Goal: Task Accomplishment & Management: Manage account settings

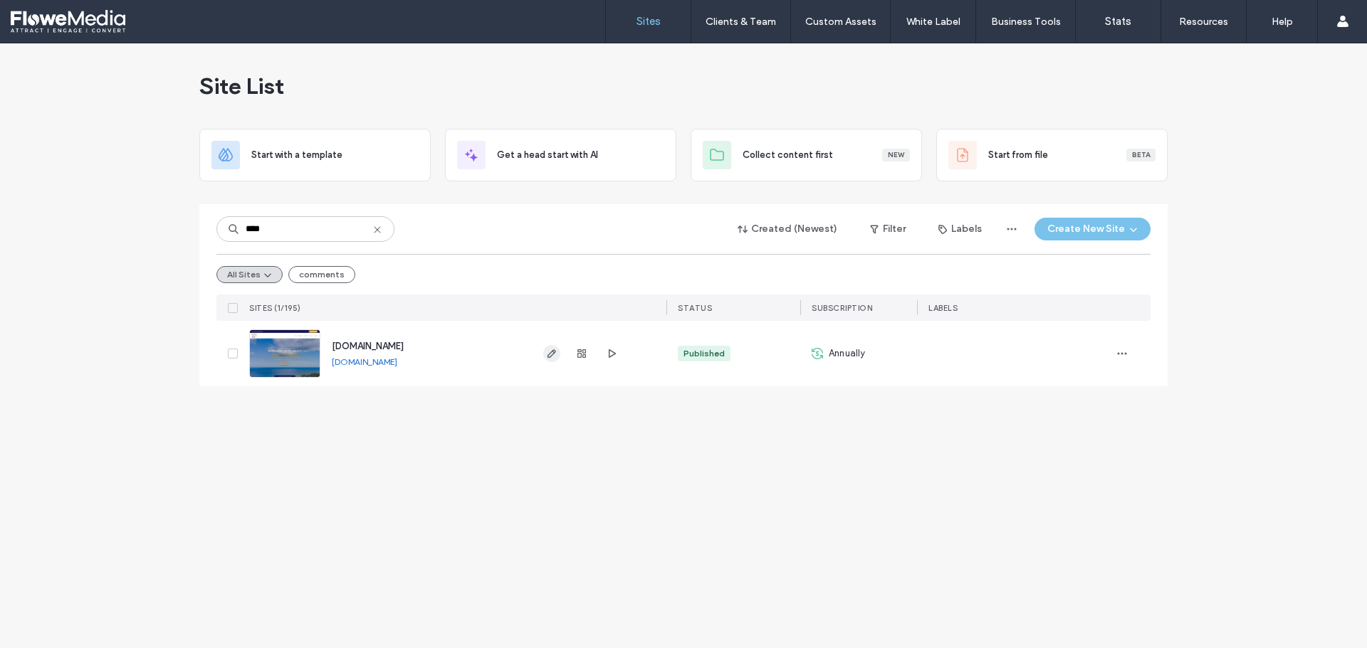
type input "****"
click at [550, 352] on icon "button" at bounding box center [551, 353] width 11 height 11
type input "***"
click at [376, 229] on icon at bounding box center [377, 229] width 11 height 11
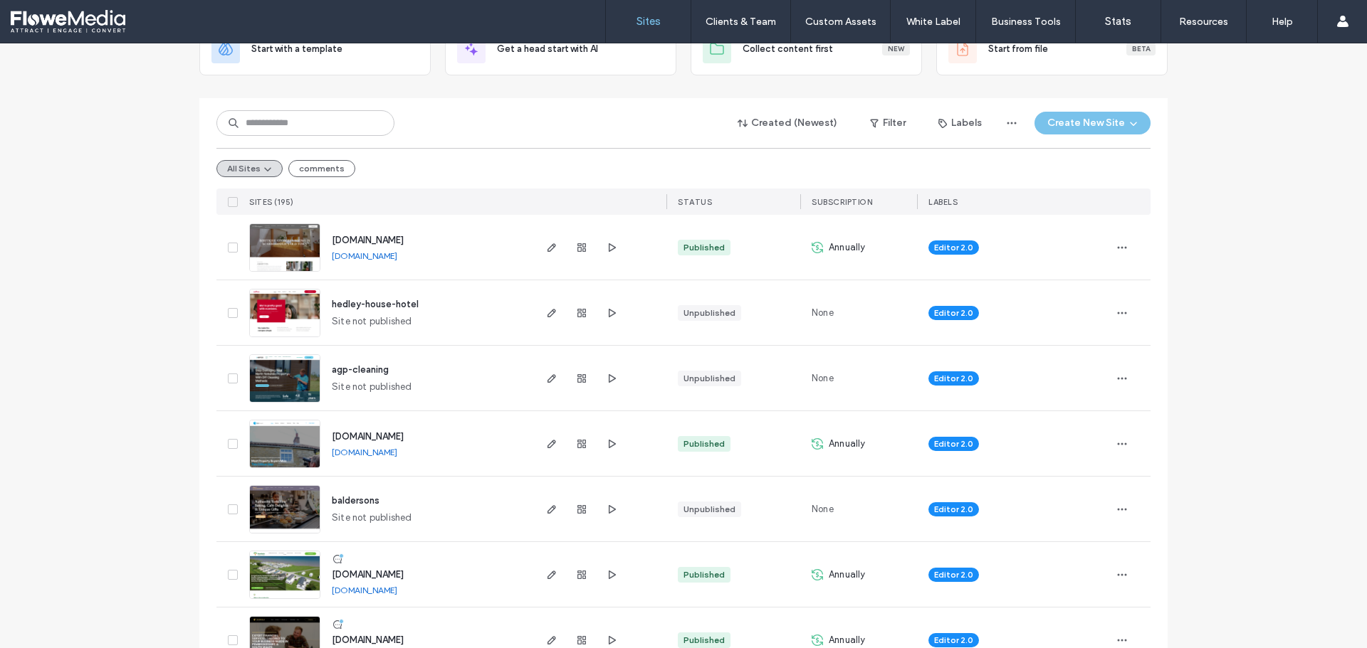
scroll to position [71, 0]
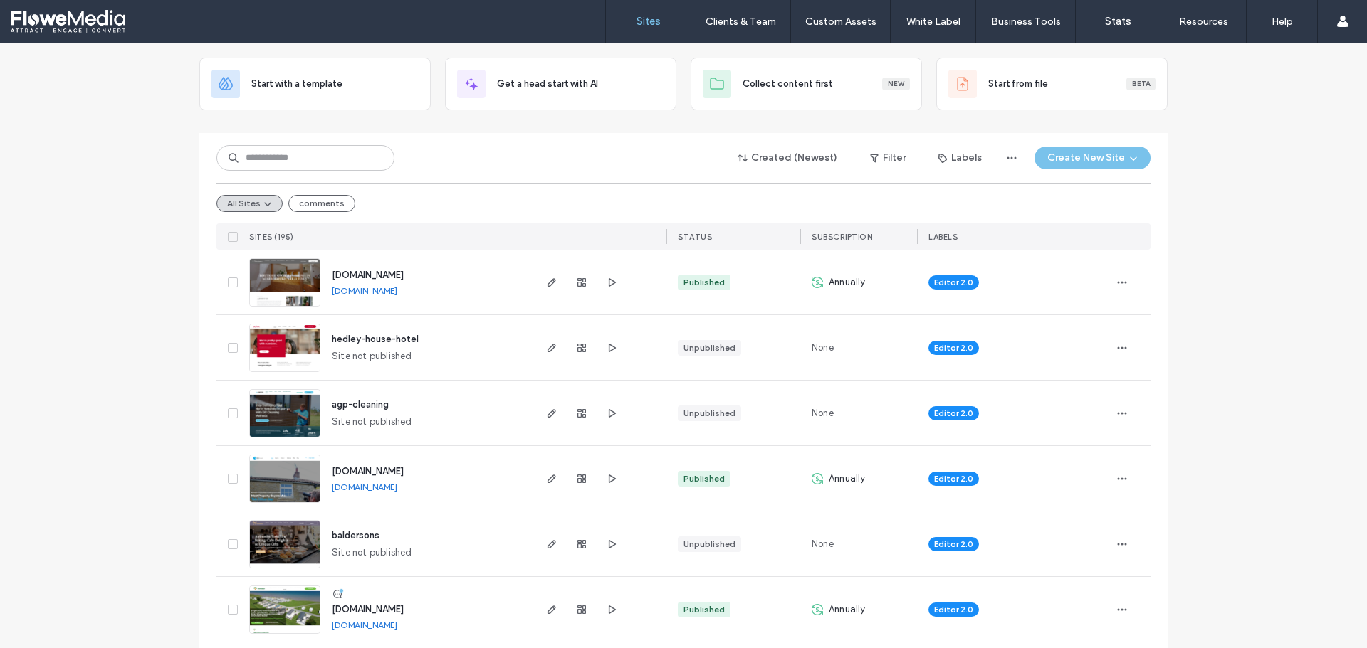
drag, startPoint x: 574, startPoint y: 167, endPoint x: 561, endPoint y: 165, distance: 13.0
click at [573, 167] on div "Created (Newest) Filter Labels Create New Site" at bounding box center [683, 157] width 934 height 27
click at [265, 157] on input at bounding box center [305, 158] width 178 height 26
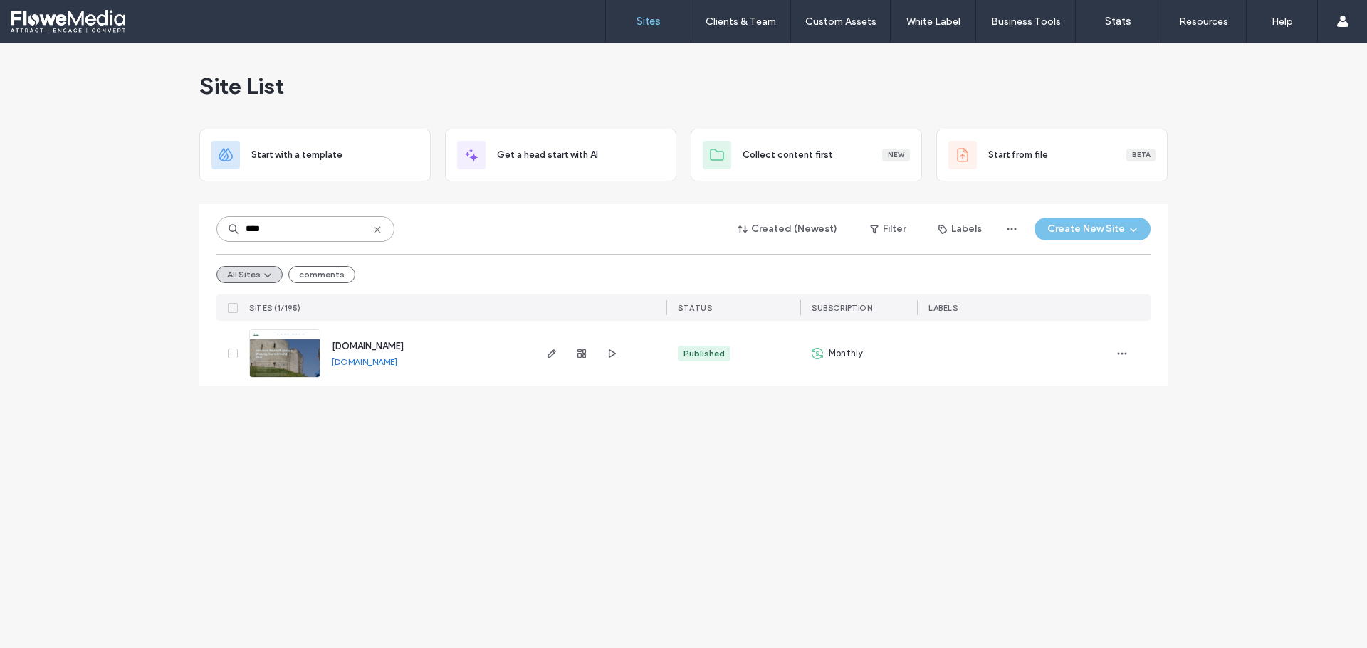
scroll to position [0, 0]
type input "****"
click at [551, 351] on icon "button" at bounding box center [551, 353] width 11 height 11
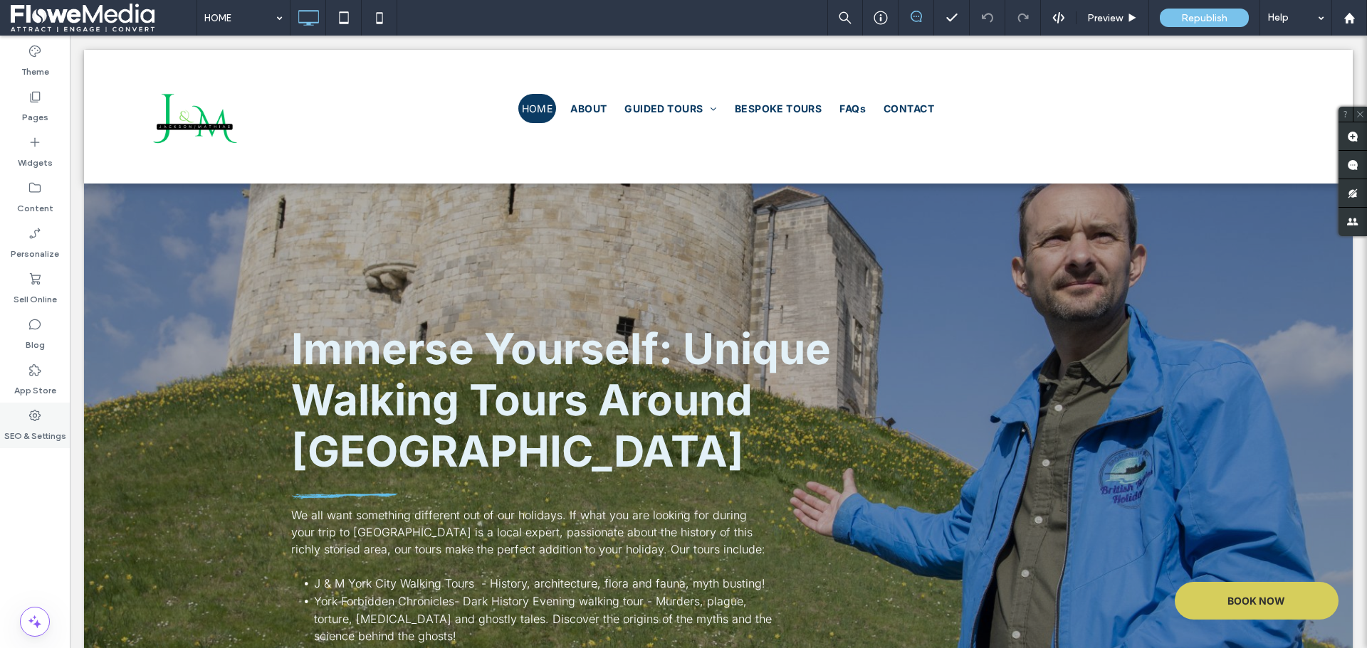
click at [34, 415] on icon at bounding box center [35, 416] width 14 height 14
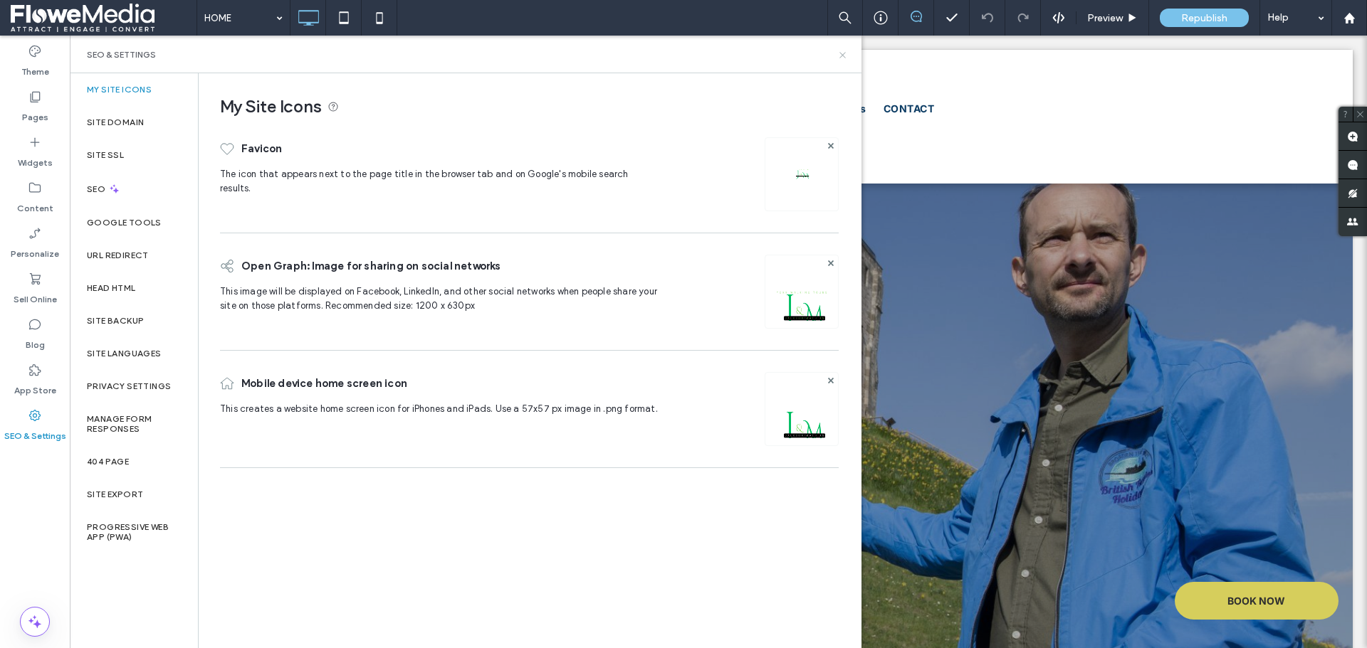
click at [846, 54] on icon at bounding box center [842, 55] width 11 height 11
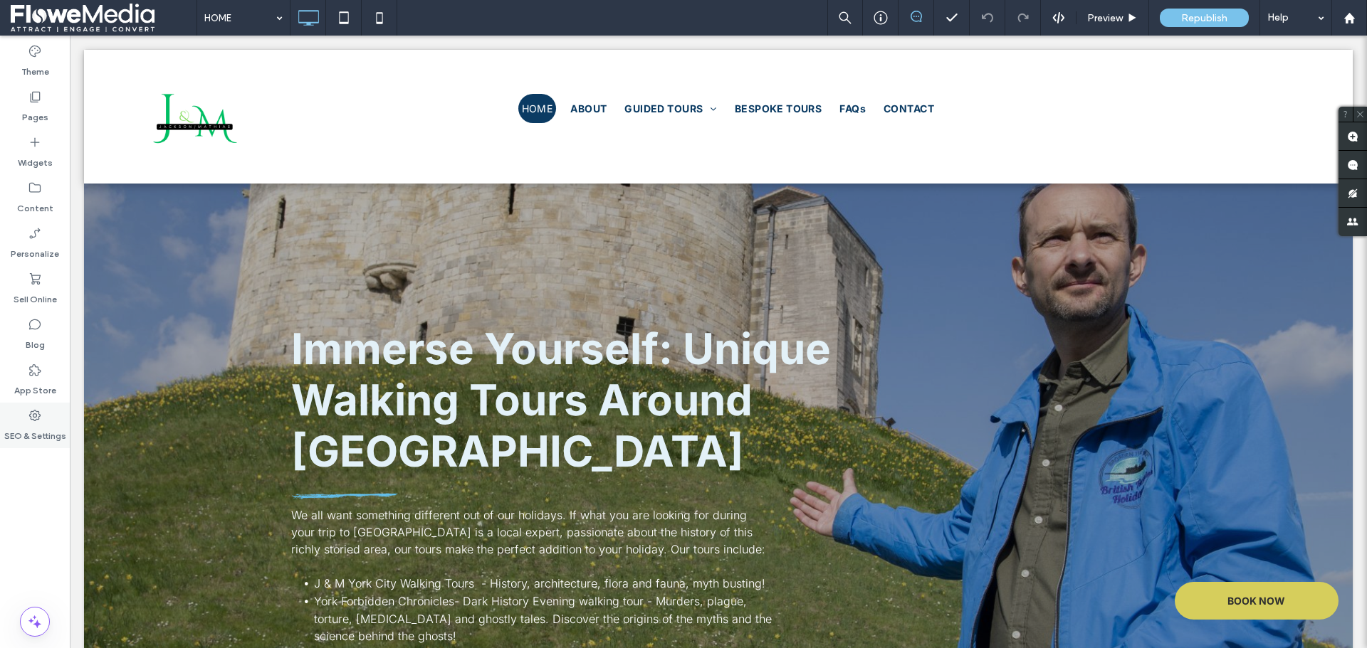
click at [41, 412] on icon at bounding box center [35, 416] width 14 height 14
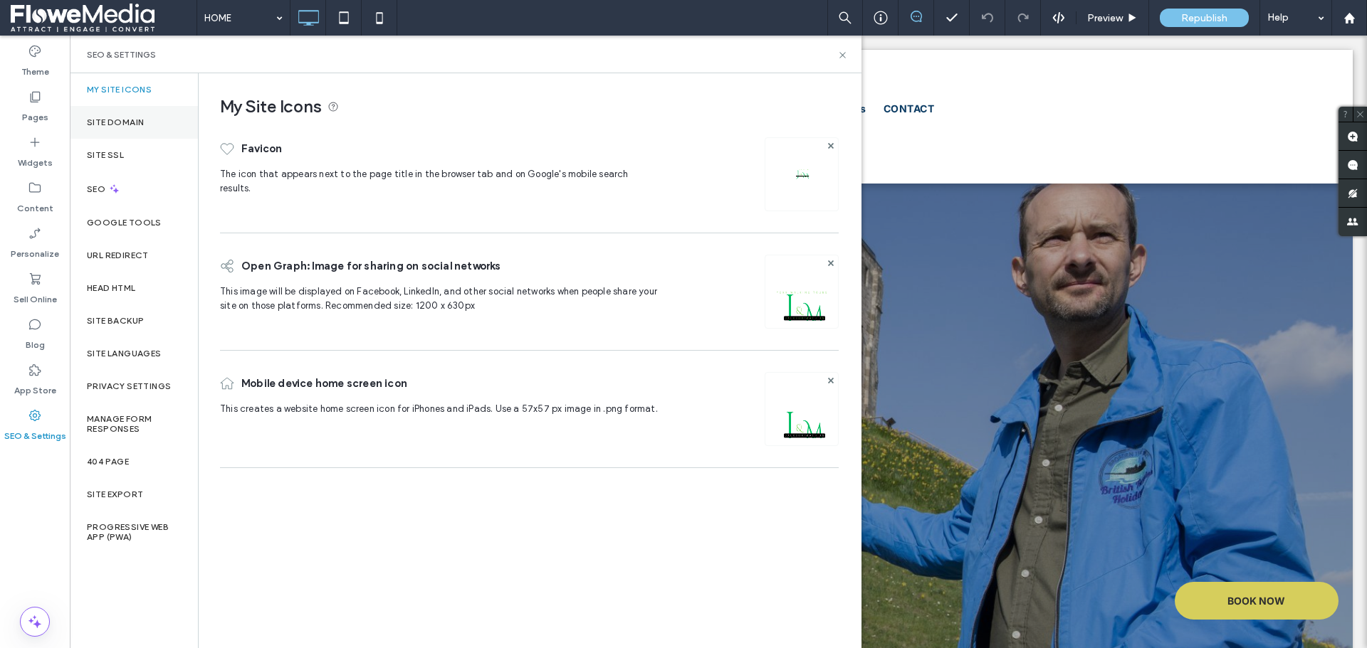
click at [125, 110] on div "Site Domain" at bounding box center [134, 122] width 128 height 33
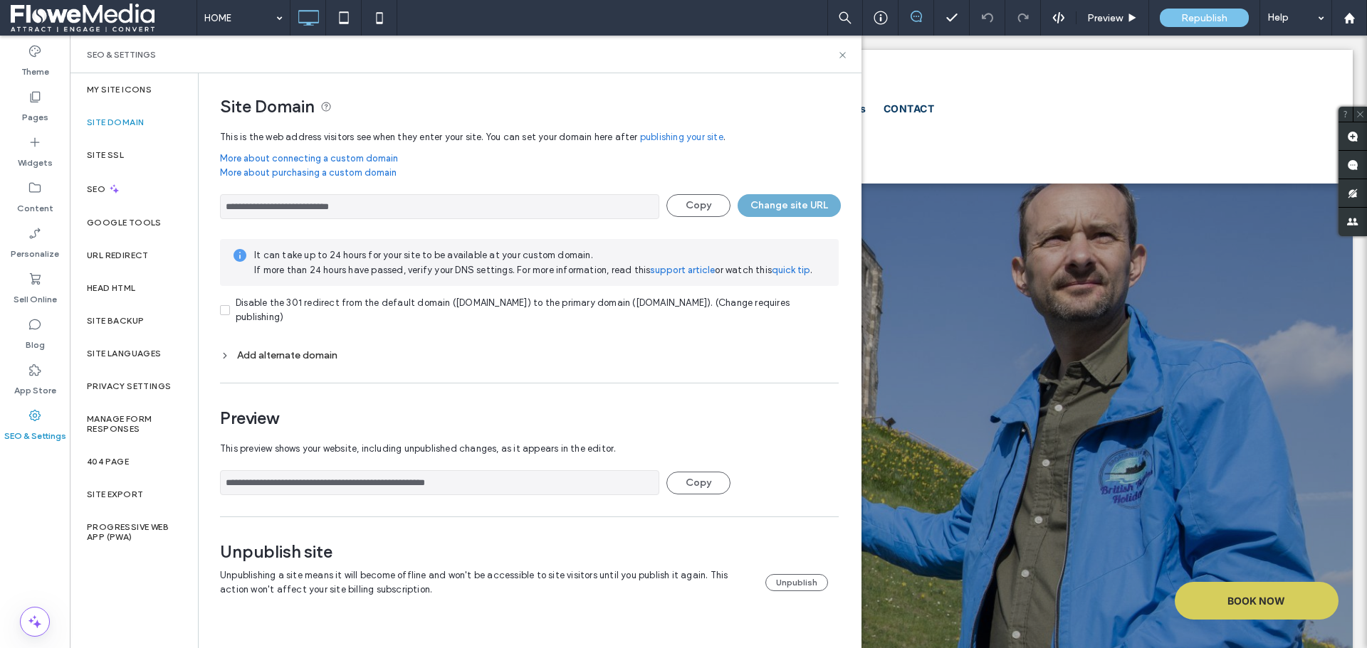
click at [774, 206] on button "Change site URL" at bounding box center [788, 205] width 103 height 23
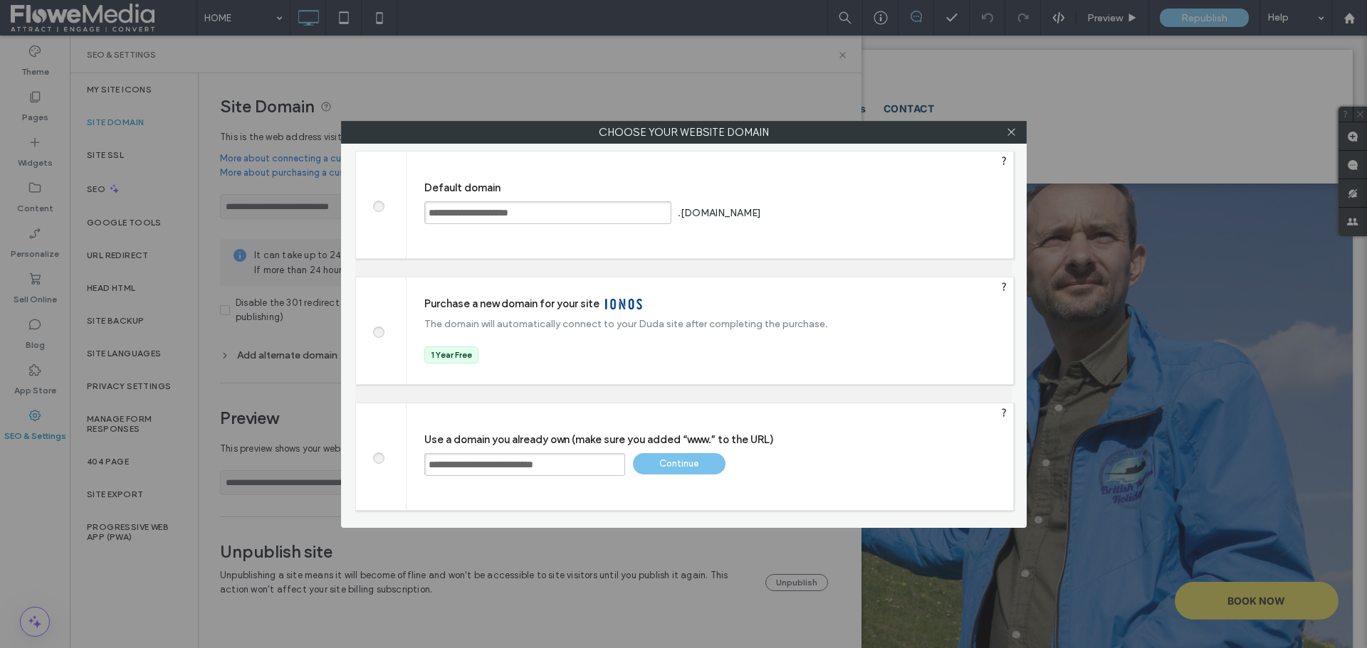
drag, startPoint x: 593, startPoint y: 465, endPoint x: 363, endPoint y: 470, distance: 230.0
click at [363, 470] on div "**********" at bounding box center [684, 457] width 658 height 108
paste input "**********"
type input "**********"
click at [666, 463] on div "Continue" at bounding box center [679, 463] width 93 height 21
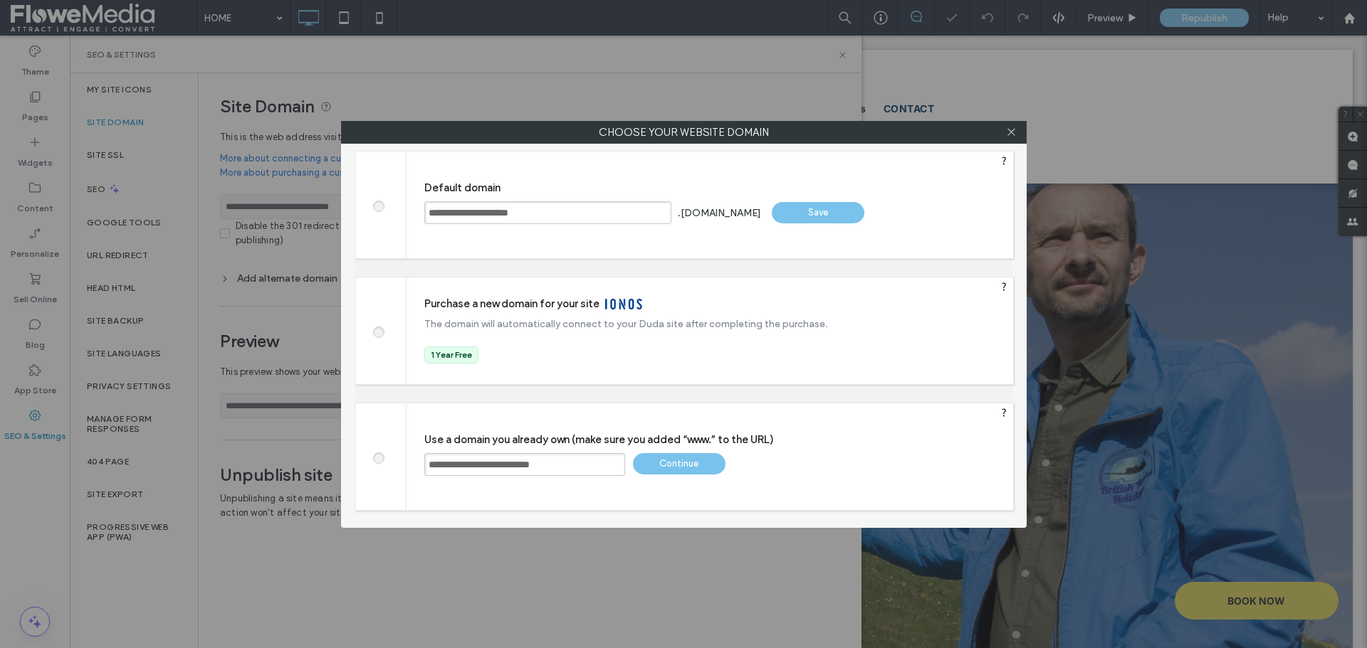
type input "**********"
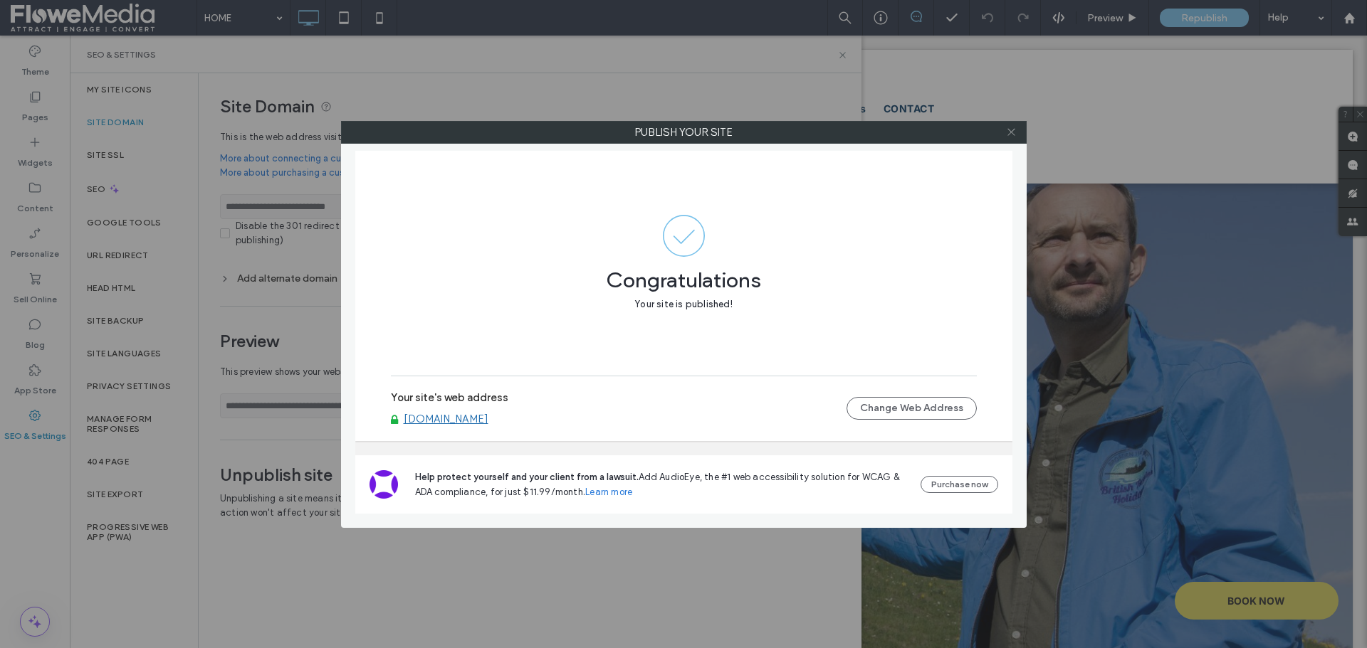
click at [1009, 126] on span at bounding box center [1011, 132] width 11 height 21
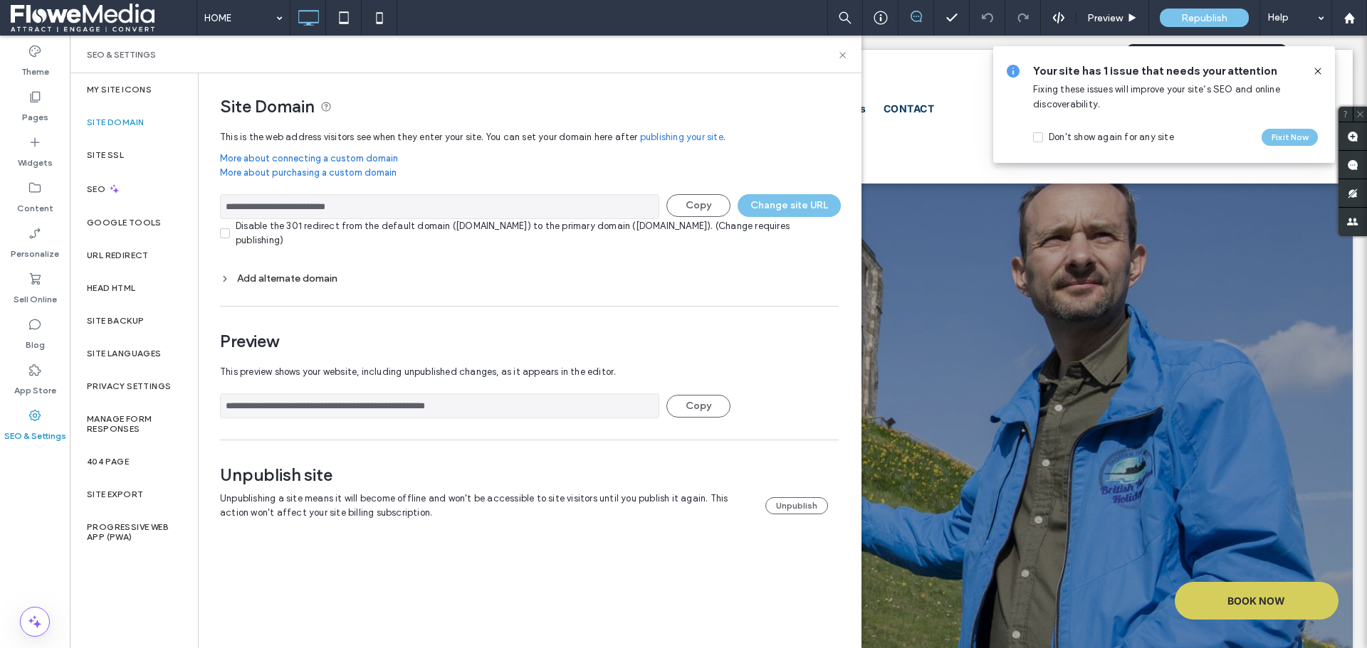
click at [1223, 19] on span "Republish" at bounding box center [1204, 18] width 46 height 12
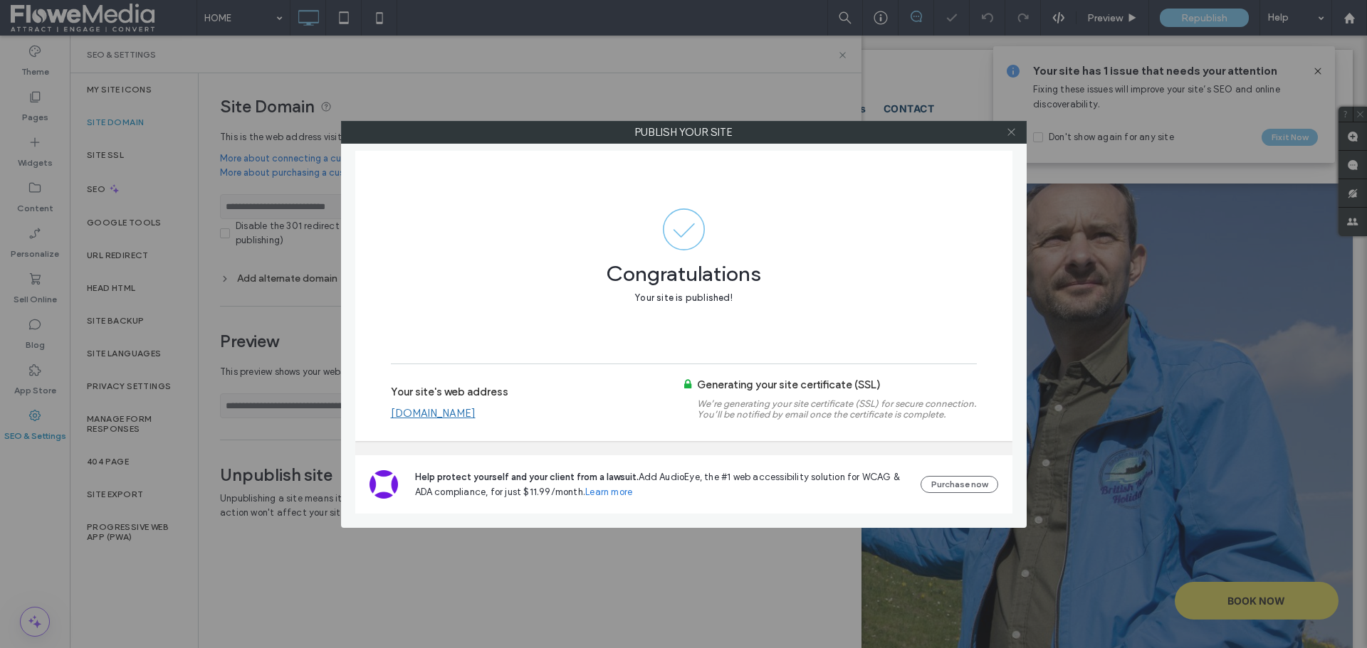
click at [1012, 127] on icon at bounding box center [1011, 132] width 11 height 11
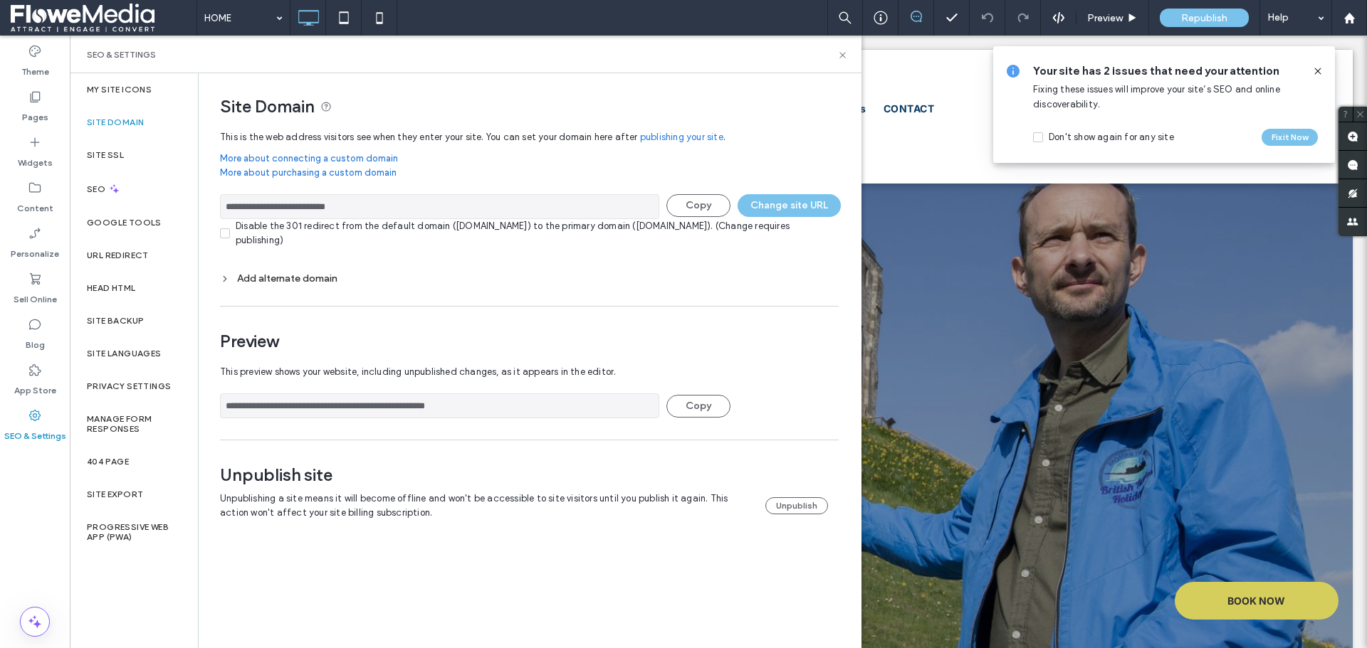
click at [224, 233] on icon at bounding box center [225, 233] width 6 height 4
click at [841, 53] on use at bounding box center [842, 55] width 6 height 6
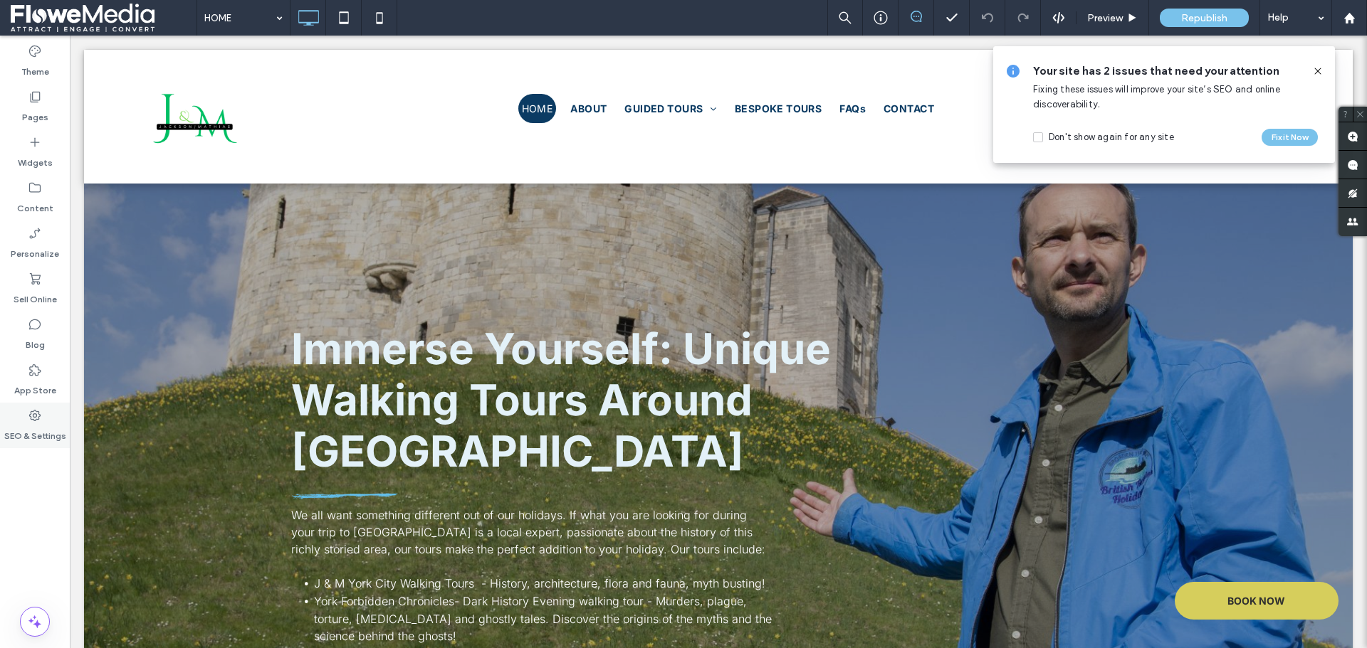
click at [24, 419] on div "SEO & Settings" at bounding box center [35, 426] width 70 height 46
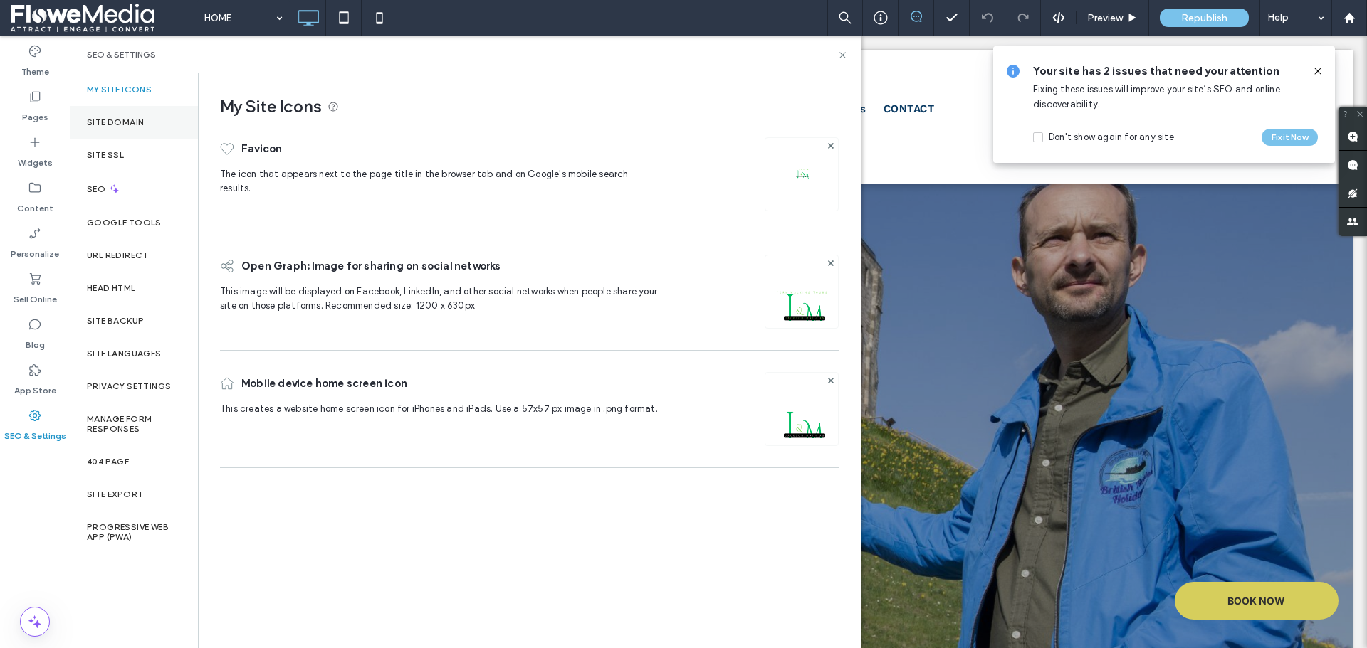
click at [122, 122] on label "Site Domain" at bounding box center [115, 122] width 57 height 10
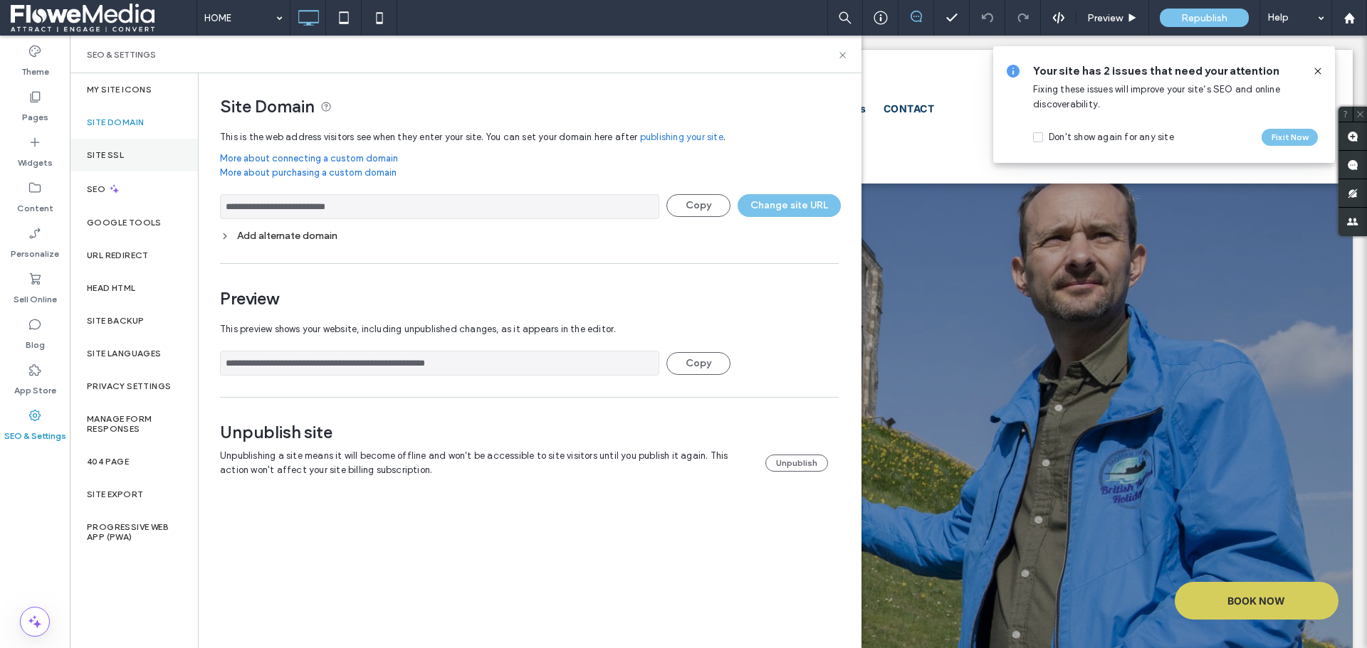
click at [114, 153] on label "Site SSL" at bounding box center [105, 155] width 37 height 10
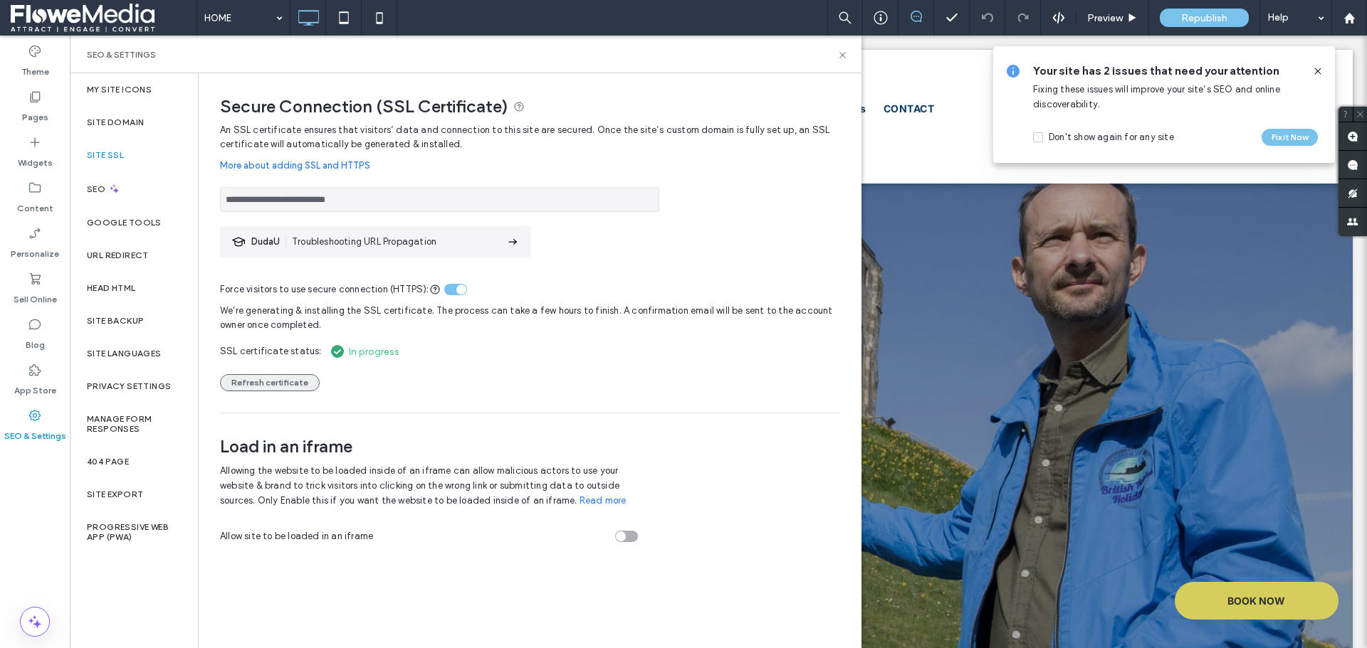
click at [273, 379] on button "Refresh certificate" at bounding box center [270, 382] width 100 height 17
click at [843, 56] on use at bounding box center [842, 55] width 6 height 6
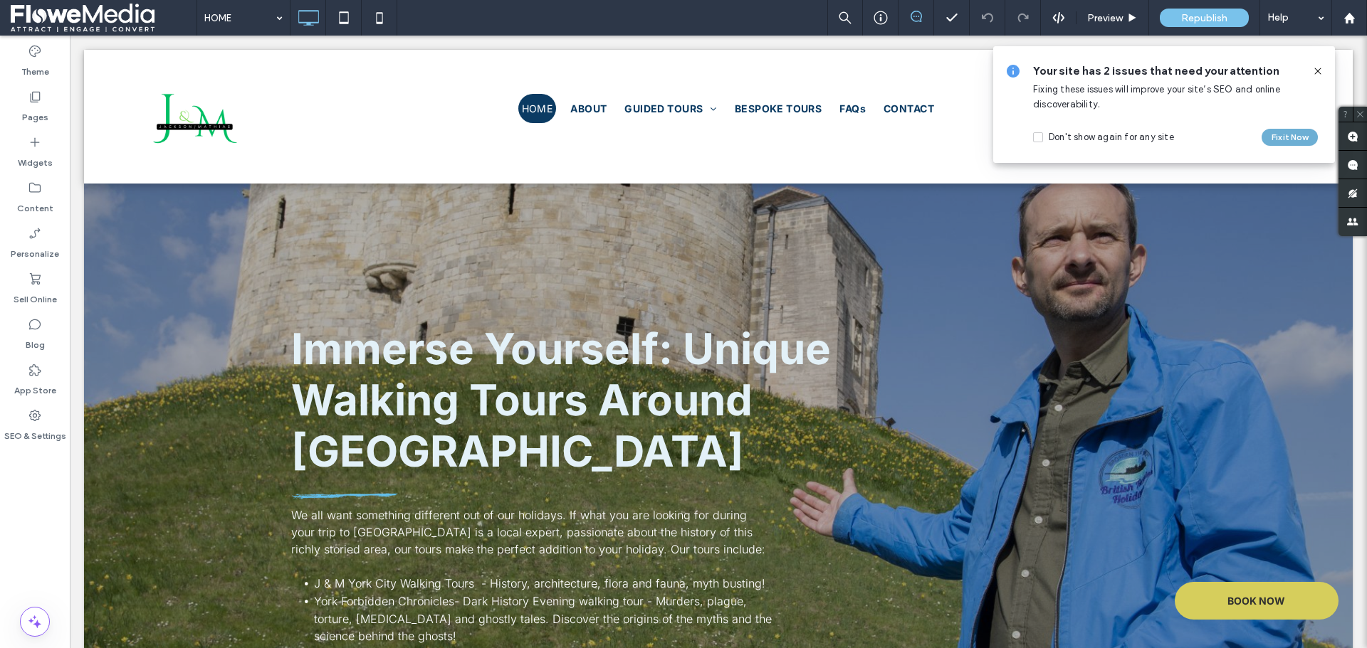
click at [1289, 140] on button "Fix it Now" at bounding box center [1289, 137] width 56 height 17
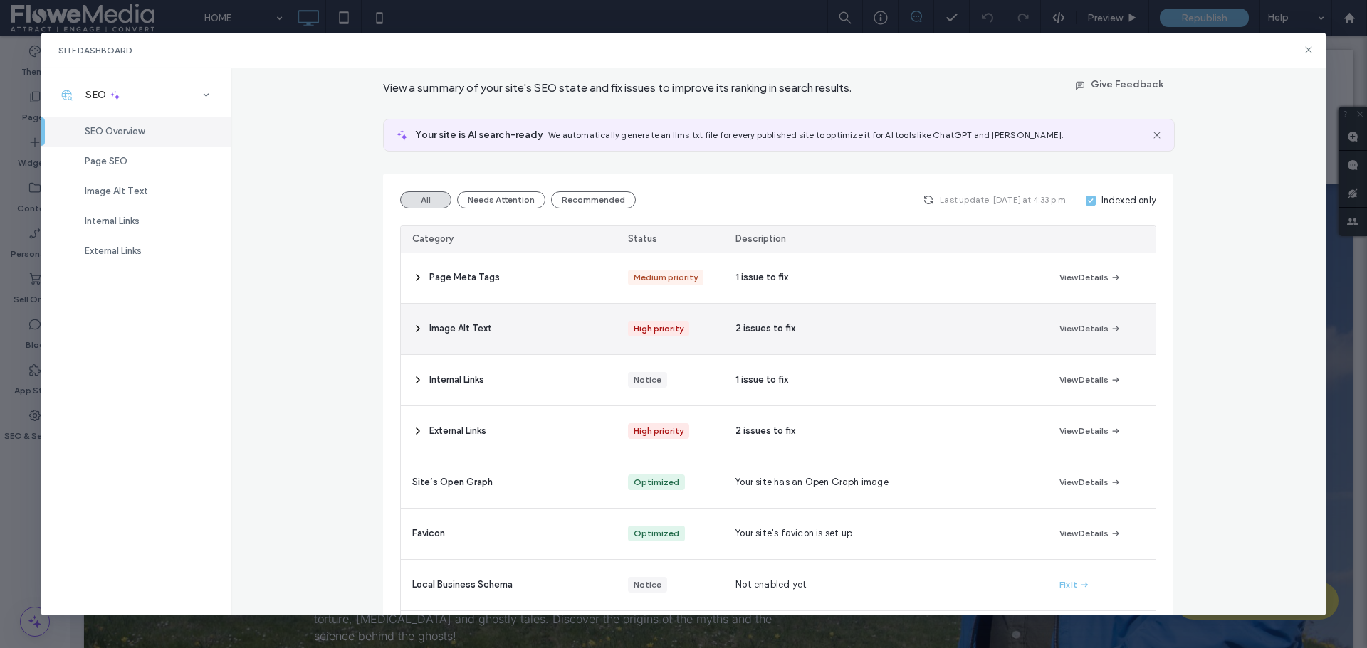
scroll to position [71, 0]
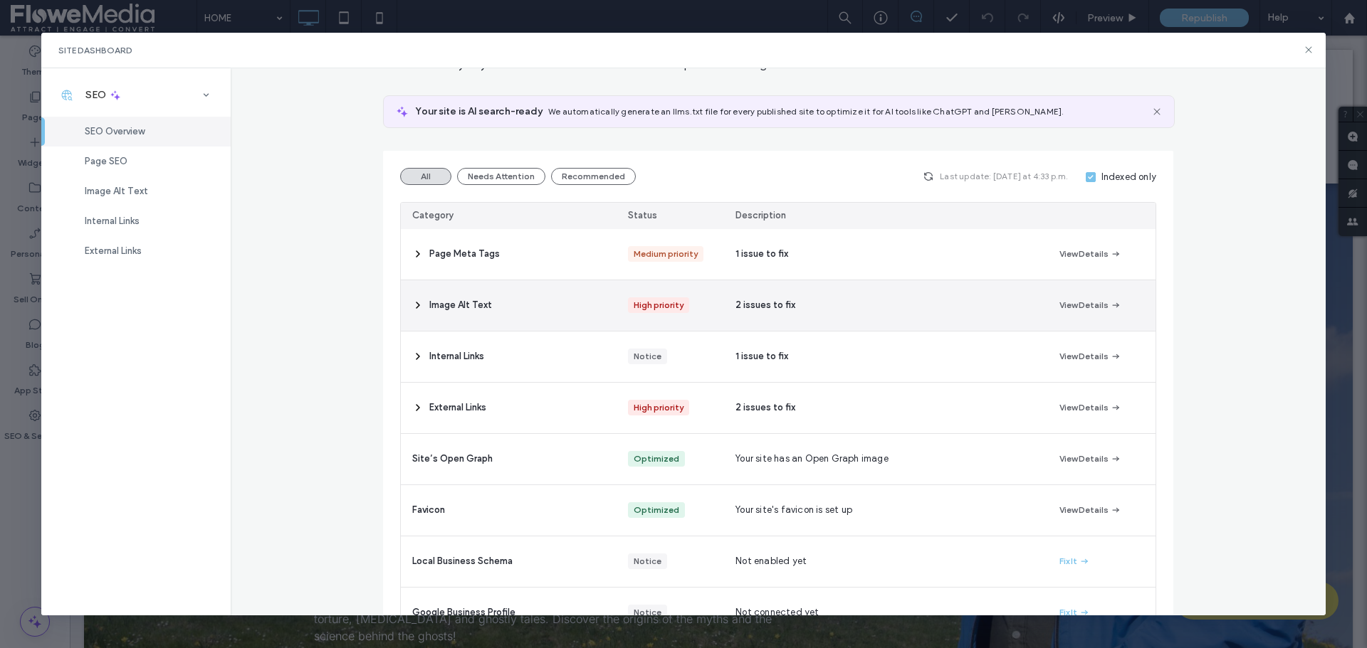
click at [658, 307] on div "High priority" at bounding box center [658, 306] width 50 height 16
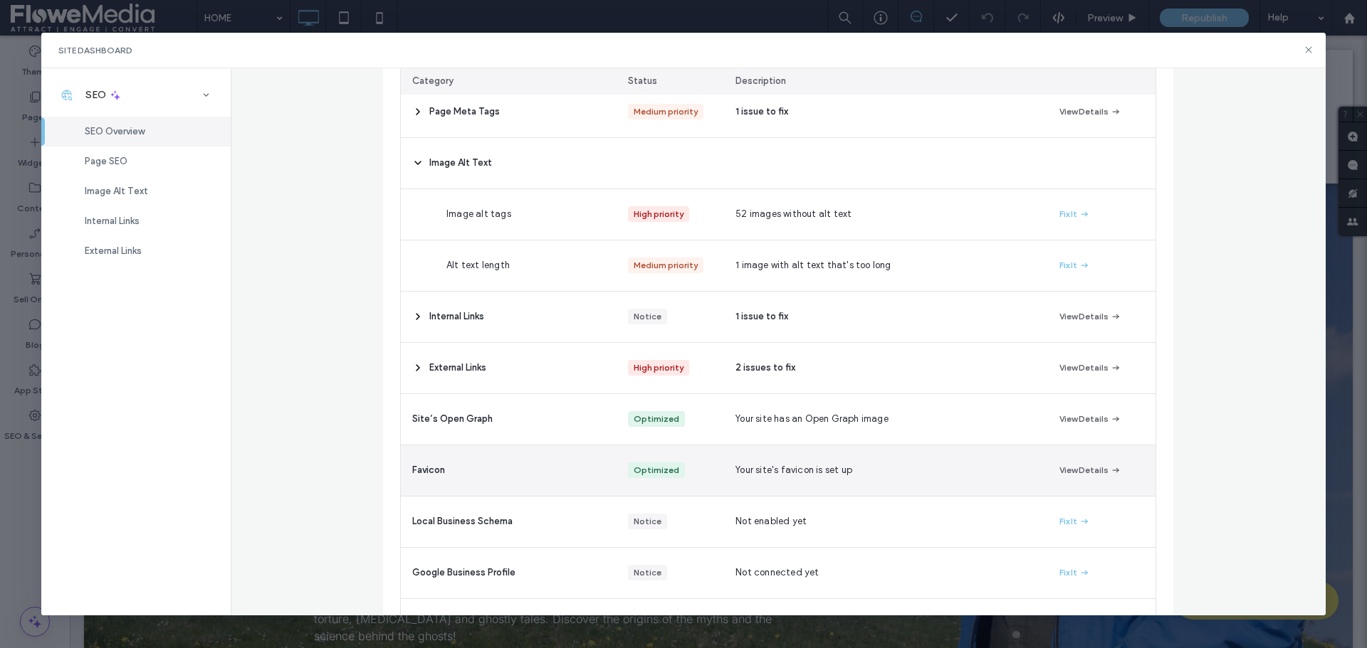
scroll to position [0, 0]
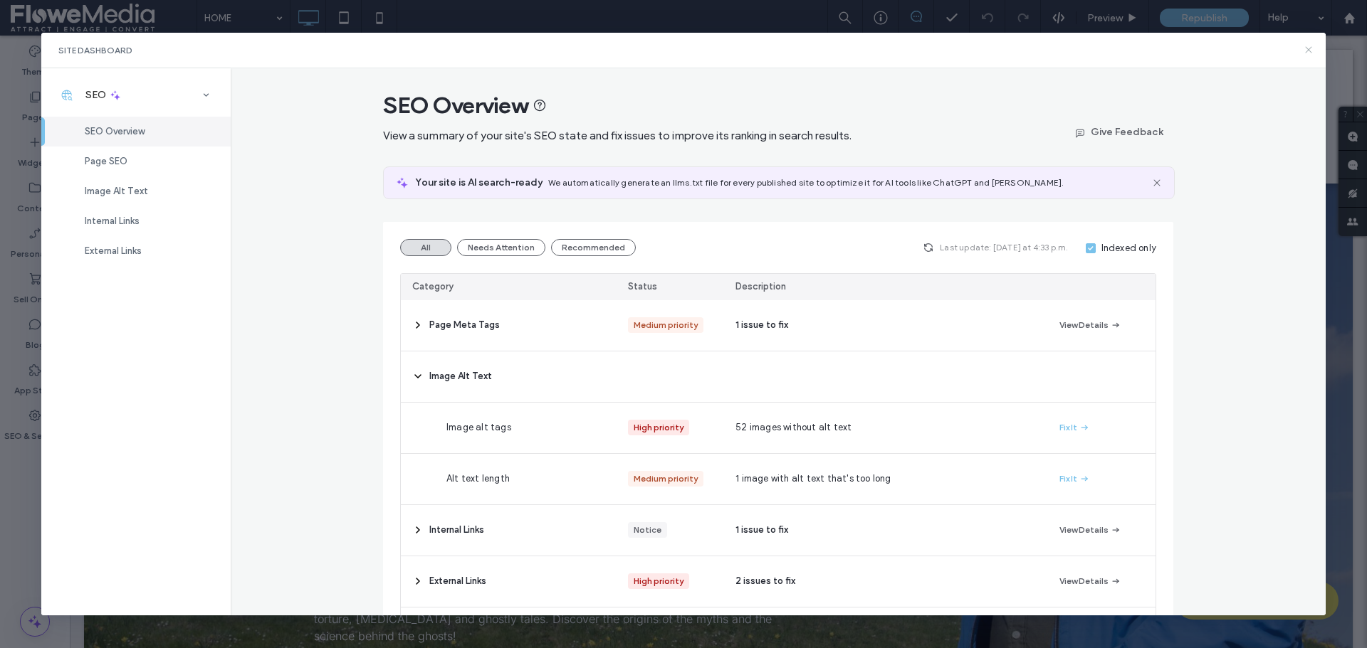
click at [1306, 48] on use at bounding box center [1308, 50] width 6 height 6
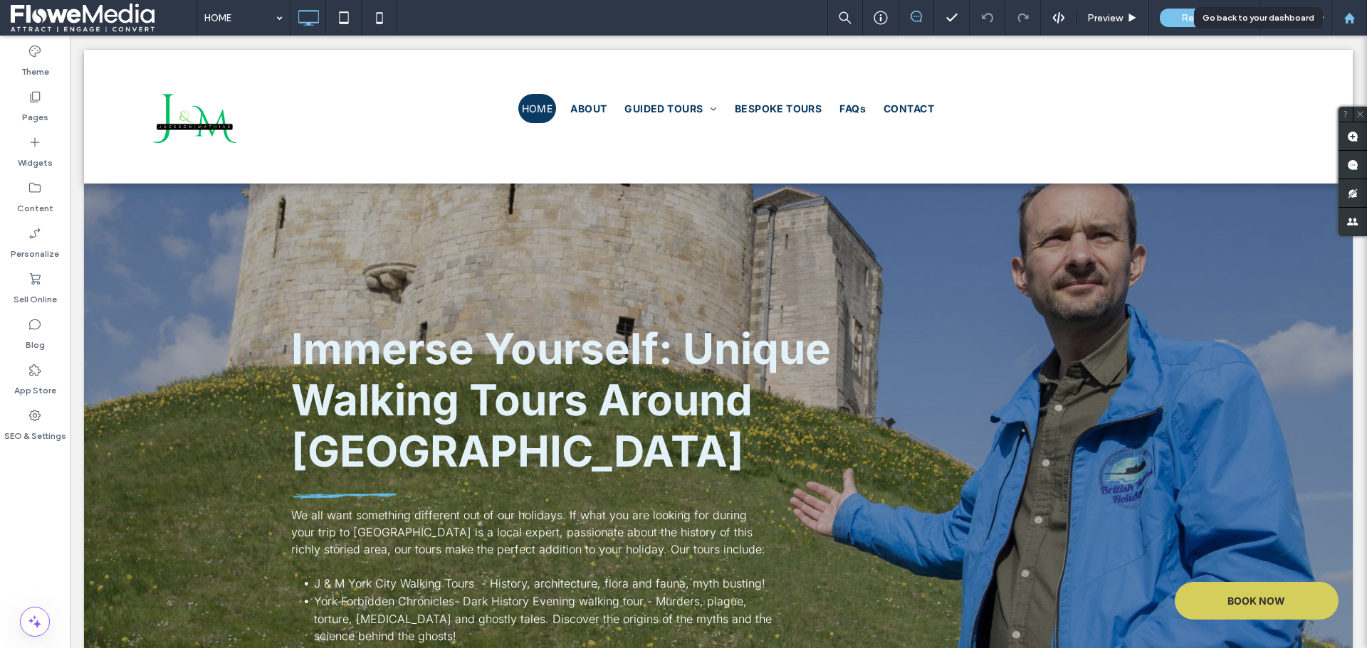
click at [1353, 11] on div at bounding box center [1349, 18] width 36 height 36
